Goal: Find specific page/section: Find specific page/section

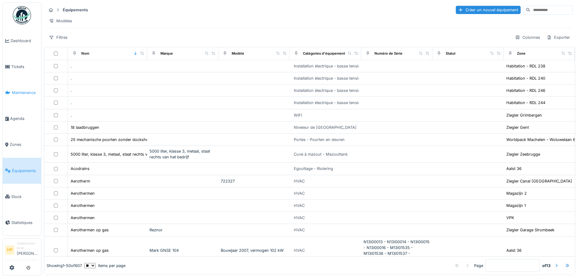
click at [15, 97] on link "Maintenance" at bounding box center [22, 93] width 38 height 26
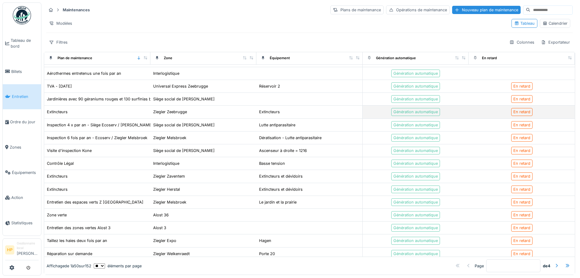
scroll to position [335, 0]
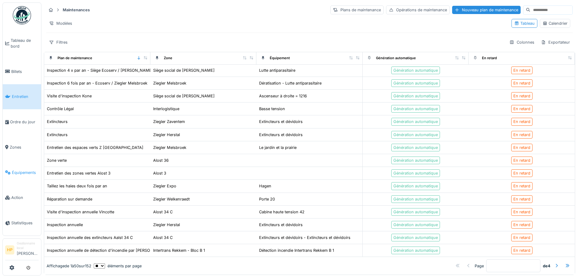
click at [17, 169] on span "Équipements" at bounding box center [25, 172] width 27 height 6
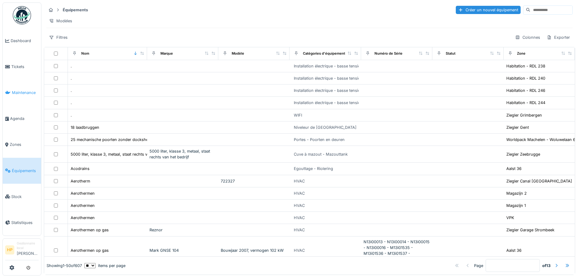
click at [35, 90] on span "Maintenance" at bounding box center [25, 93] width 27 height 6
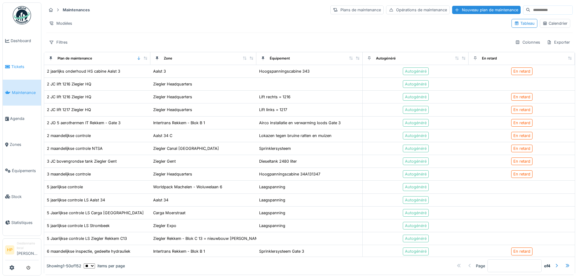
click at [22, 64] on span "Tickets" at bounding box center [24, 67] width 27 height 6
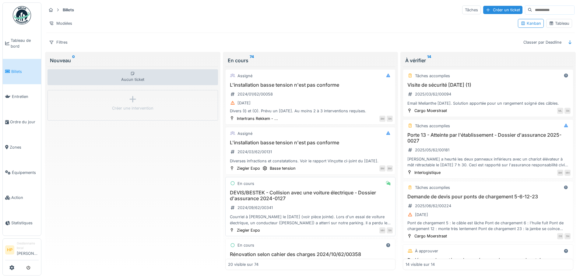
click at [293, 214] on div "DEVIS/BESTEK - Collision avec une voiture électrique - Dossier d'assurance 2024…" at bounding box center [310, 208] width 165 height 36
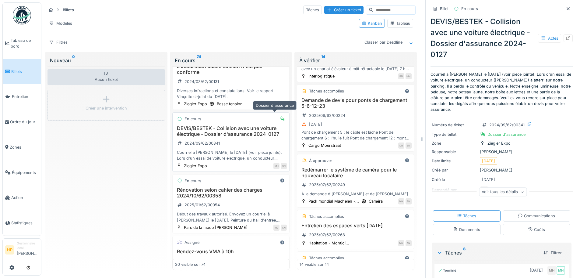
scroll to position [91, 0]
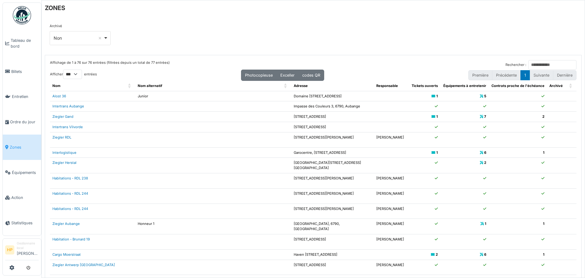
select select "***"
